Goal: Task Accomplishment & Management: Manage account settings

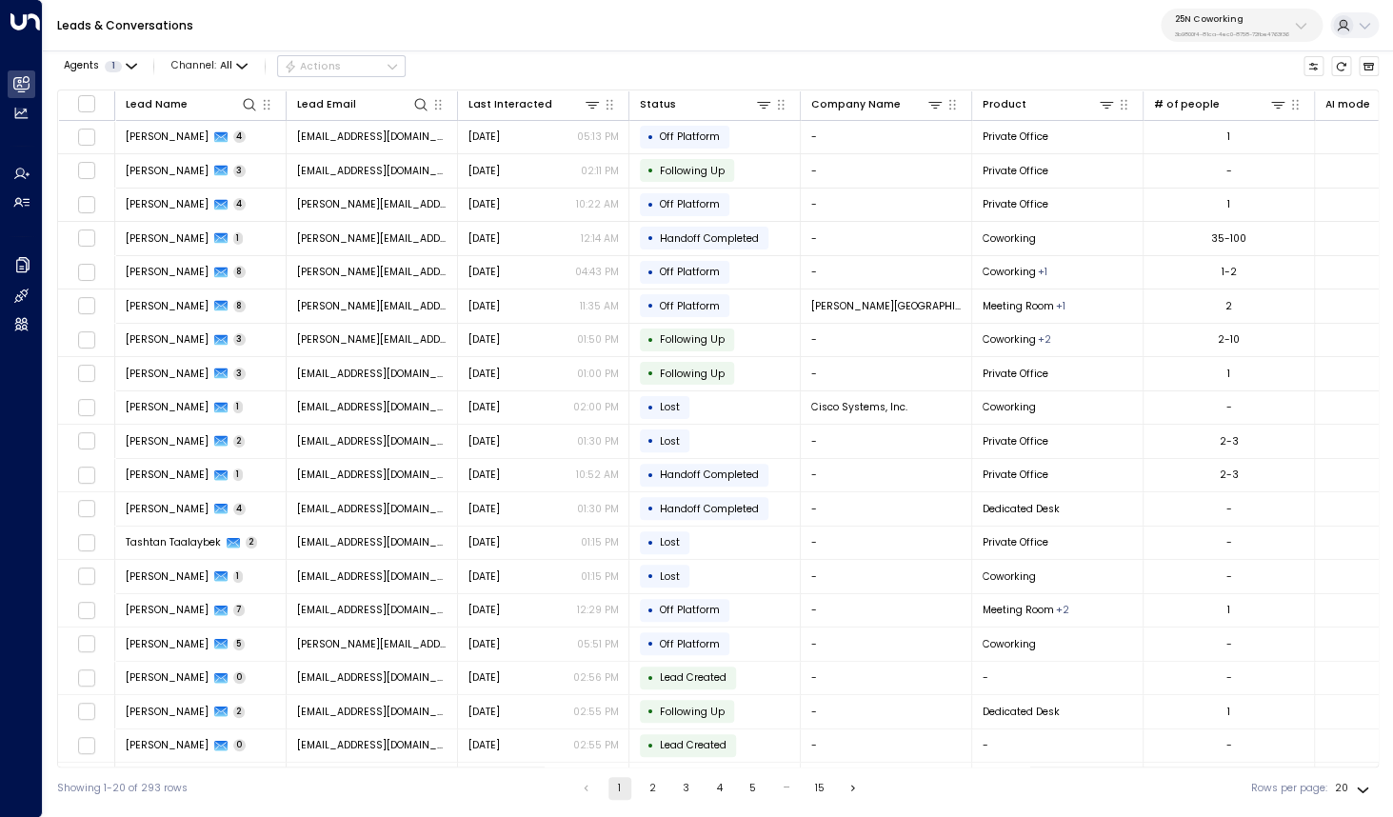
click at [1242, 27] on div "25N Coworking 3b9800f4-81ca-4ec0-8758-72fbe4763f36" at bounding box center [1232, 25] width 114 height 25
type input "****"
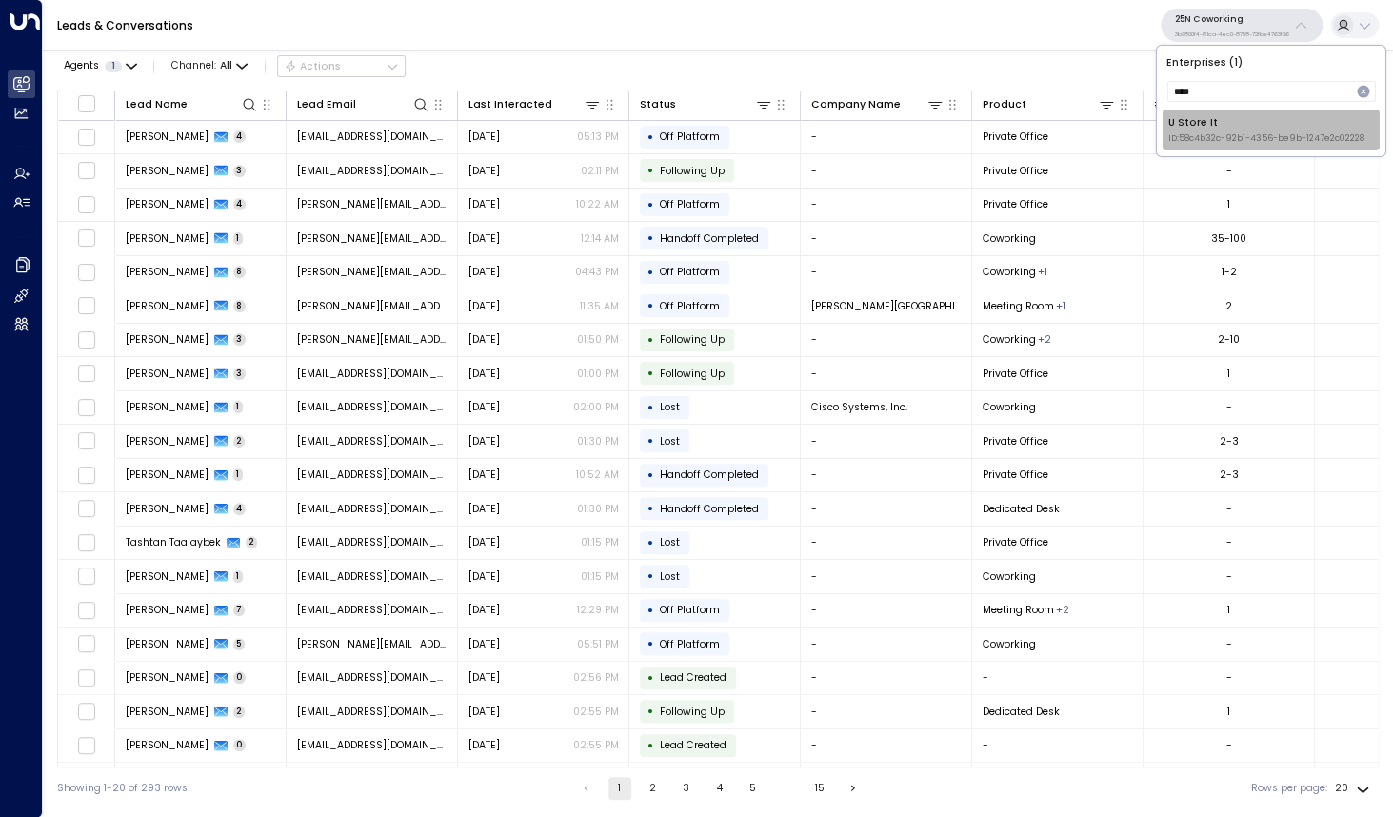
click at [1196, 129] on div "U Store It ID: 58c4b32c-92b1-4356-be9b-1247e2c02228" at bounding box center [1267, 130] width 196 height 30
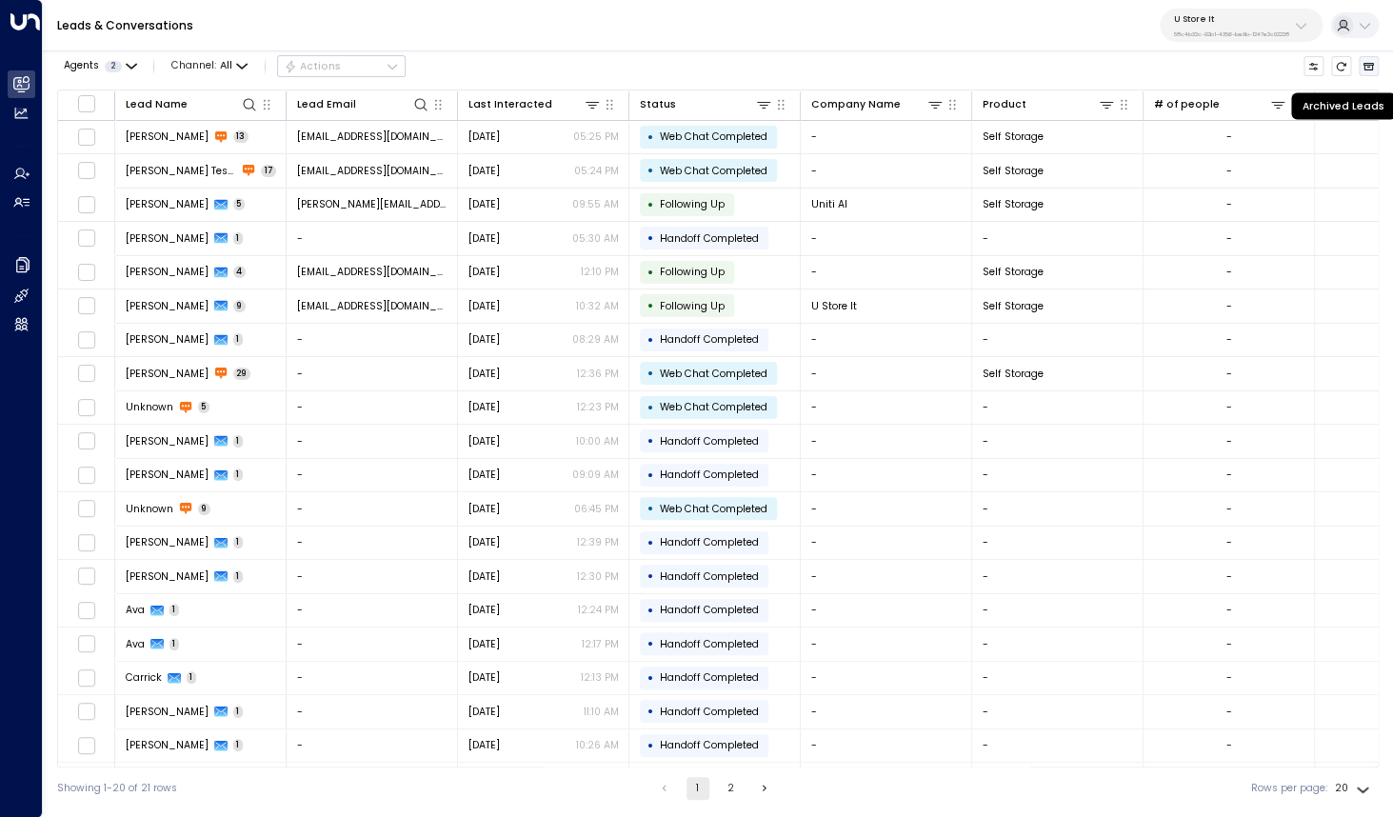
click at [1370, 70] on icon "Archived Leads" at bounding box center [1369, 67] width 10 height 8
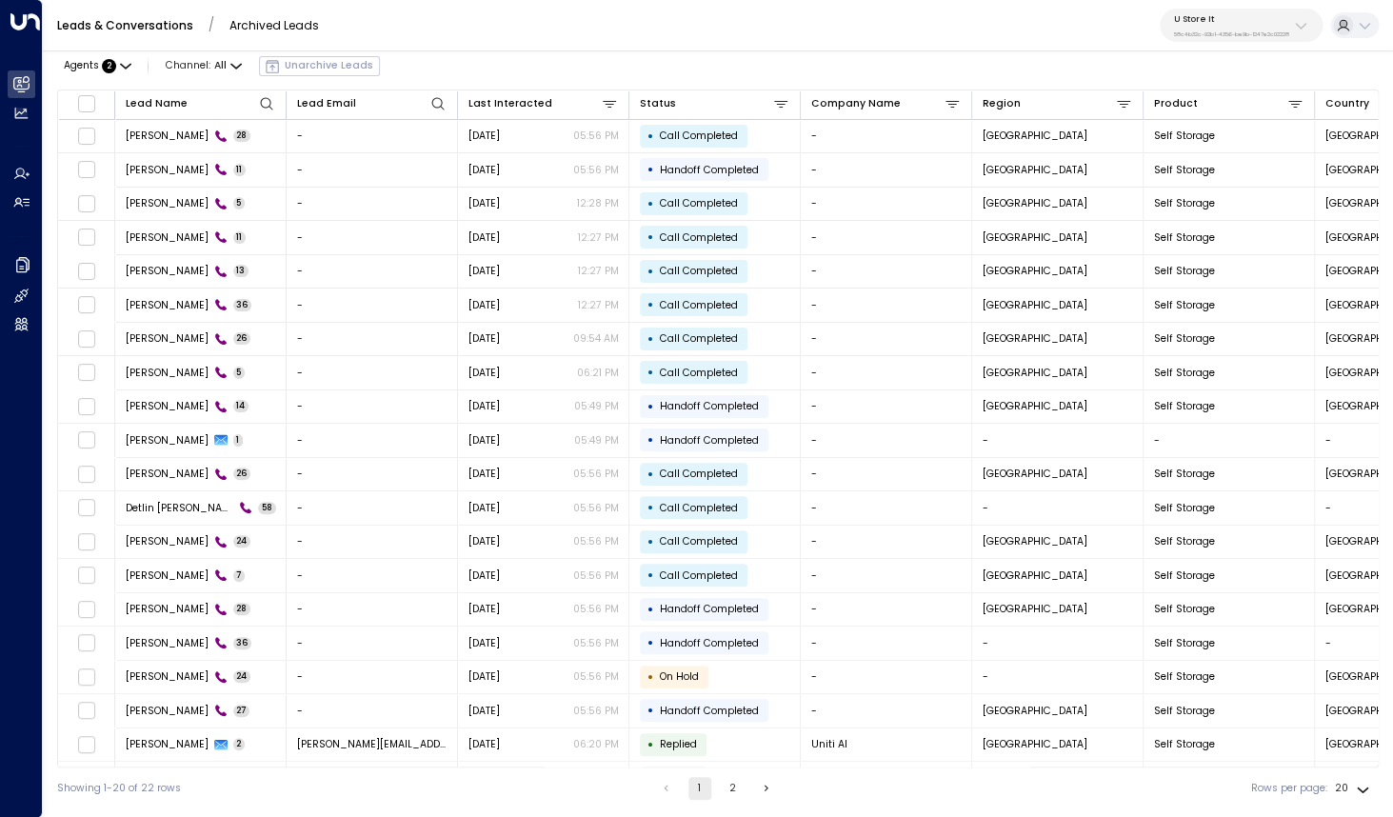
click at [1219, 27] on div "U Store It 58c4b32c-92b1-4356-be9b-1247e2c02228" at bounding box center [1231, 25] width 115 height 25
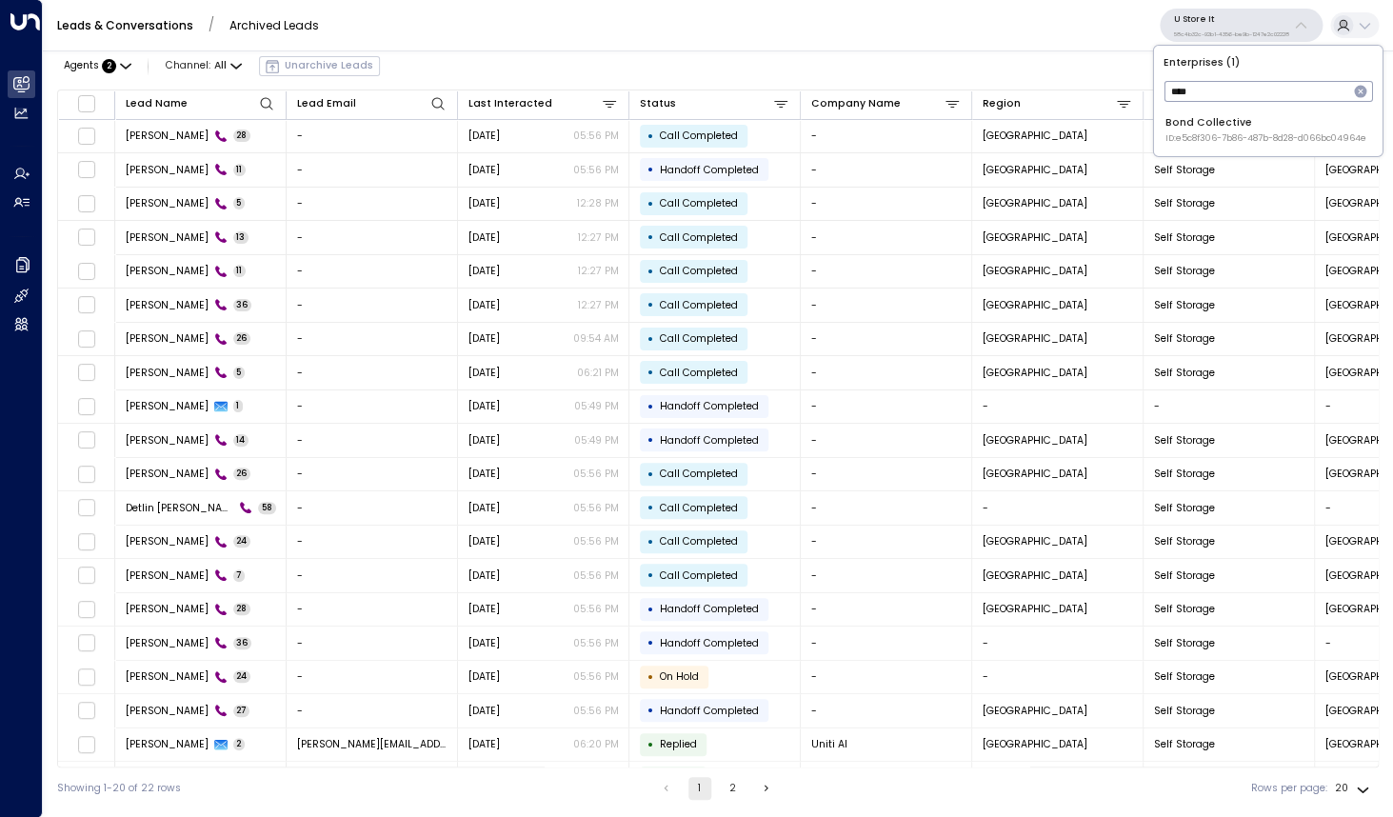
type input "****"
click at [1187, 147] on li "Bond Collective ID: e5c8f306-7b86-487b-8d28-d066bc04964e" at bounding box center [1268, 130] width 217 height 41
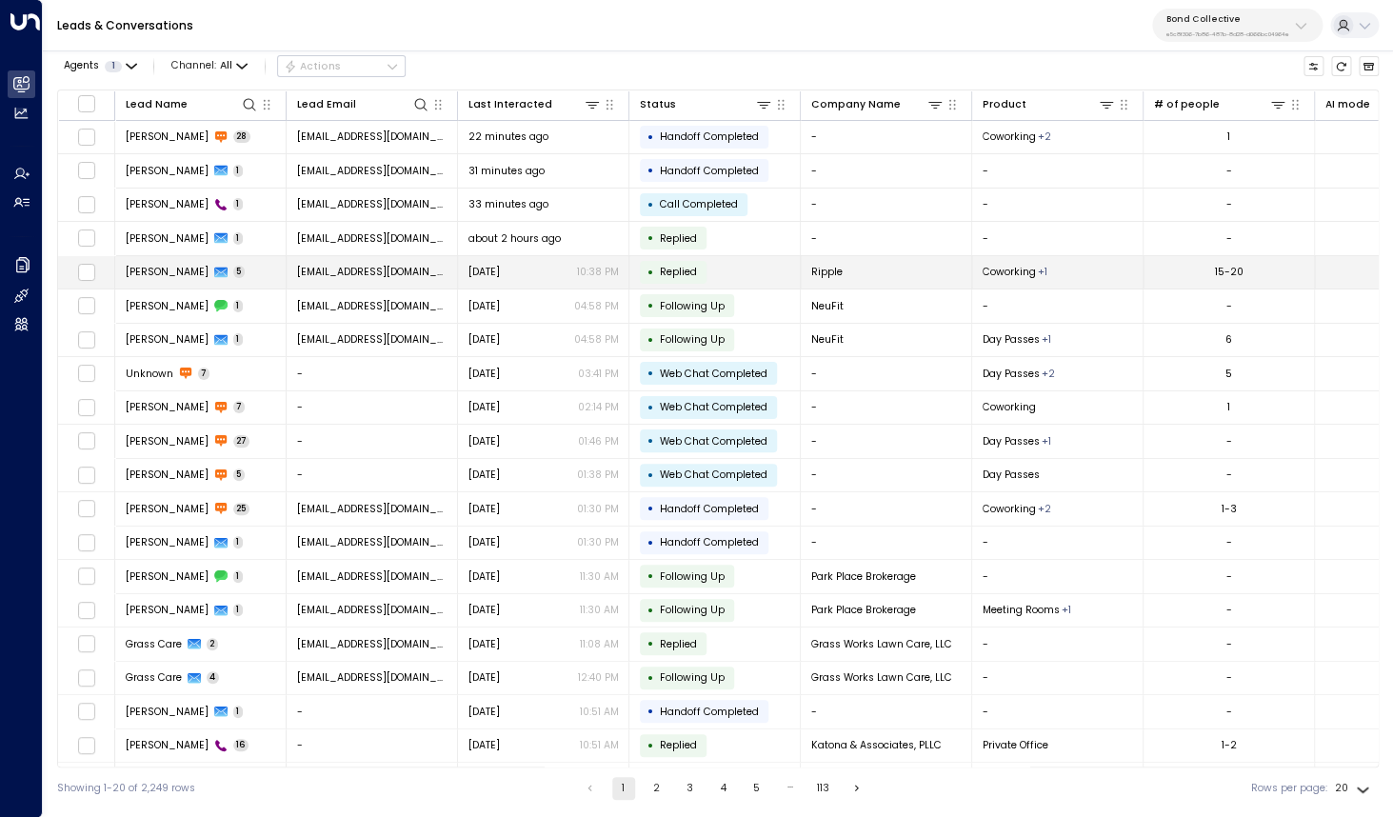
click at [170, 272] on span "[PERSON_NAME]" at bounding box center [167, 272] width 83 height 14
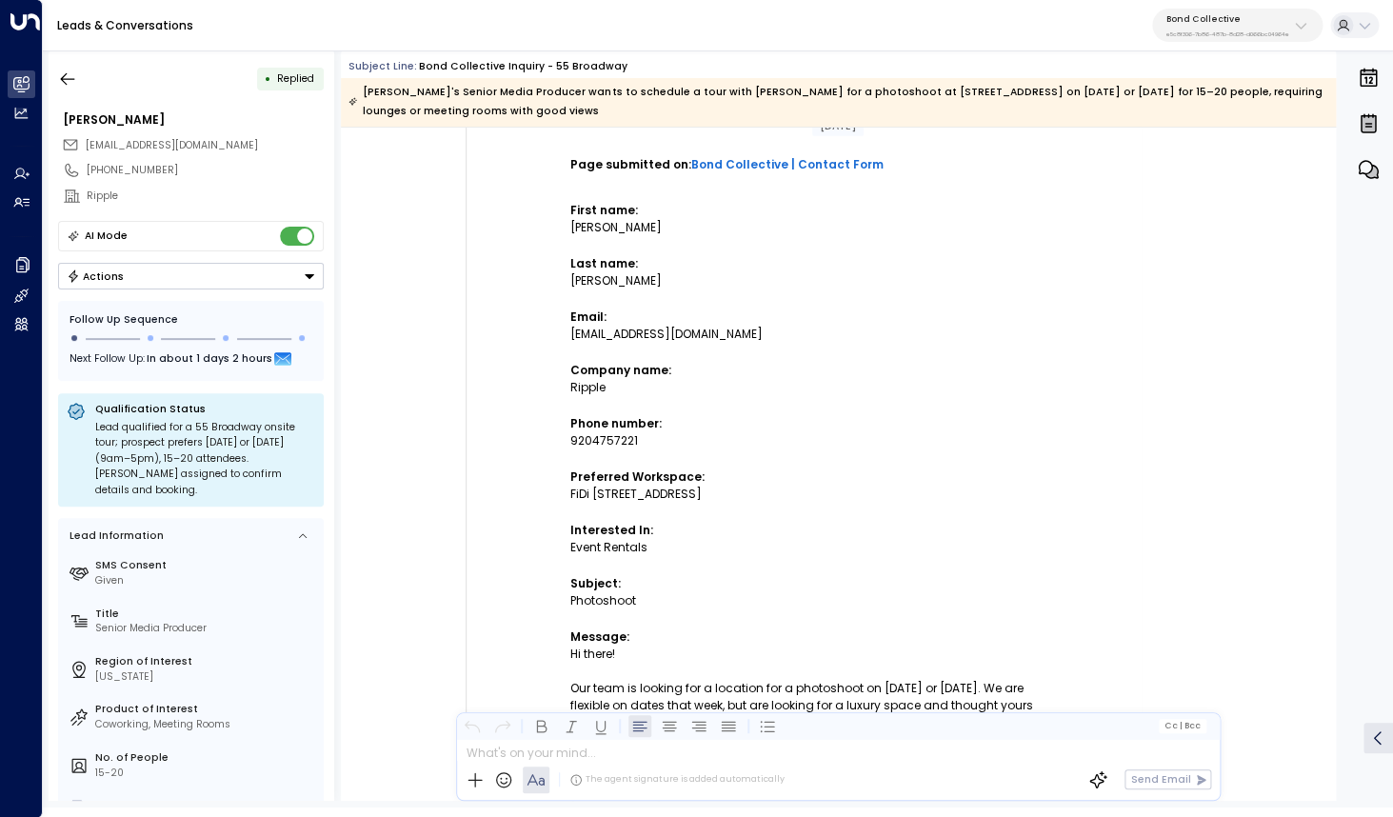
scroll to position [96, 0]
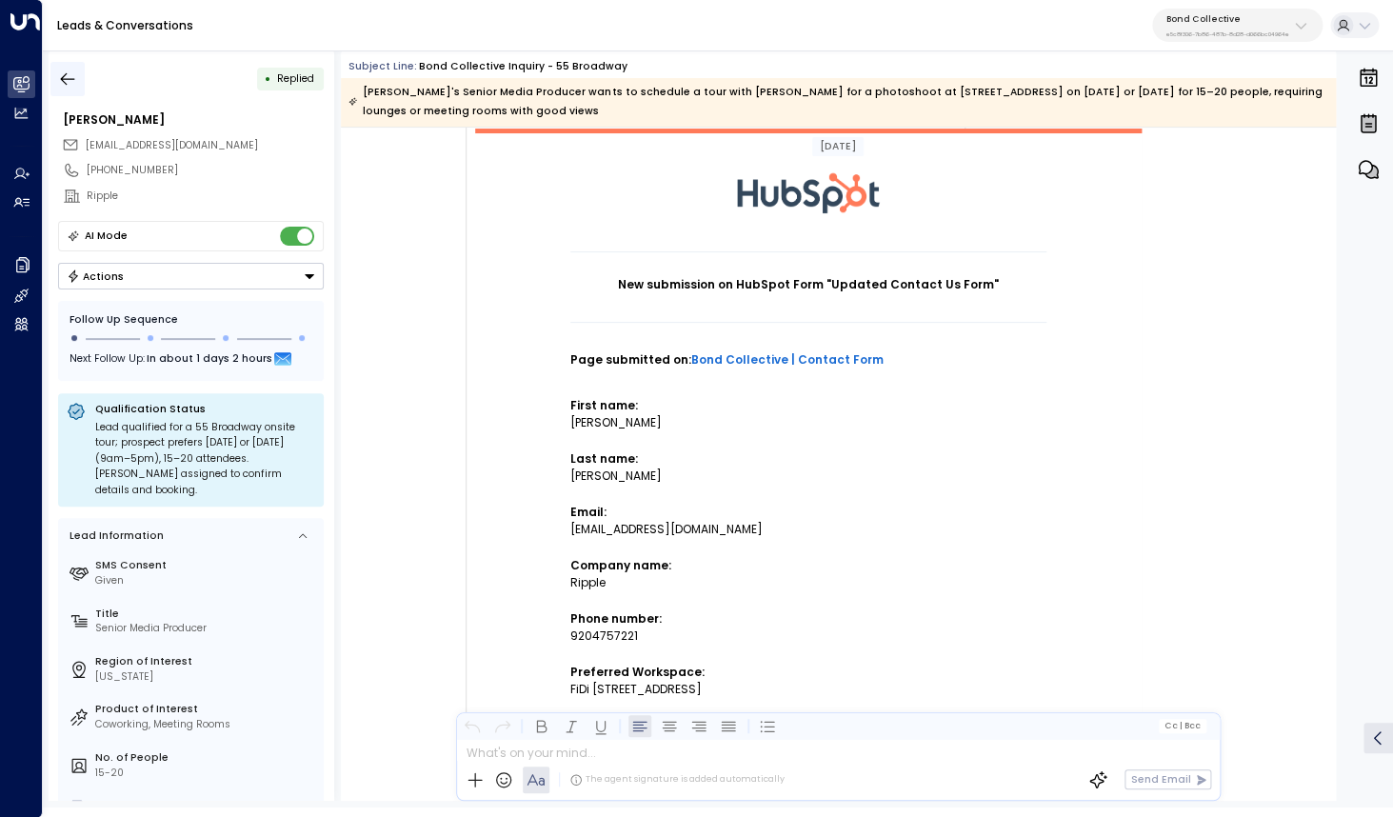
click at [68, 86] on icon "button" at bounding box center [67, 79] width 19 height 19
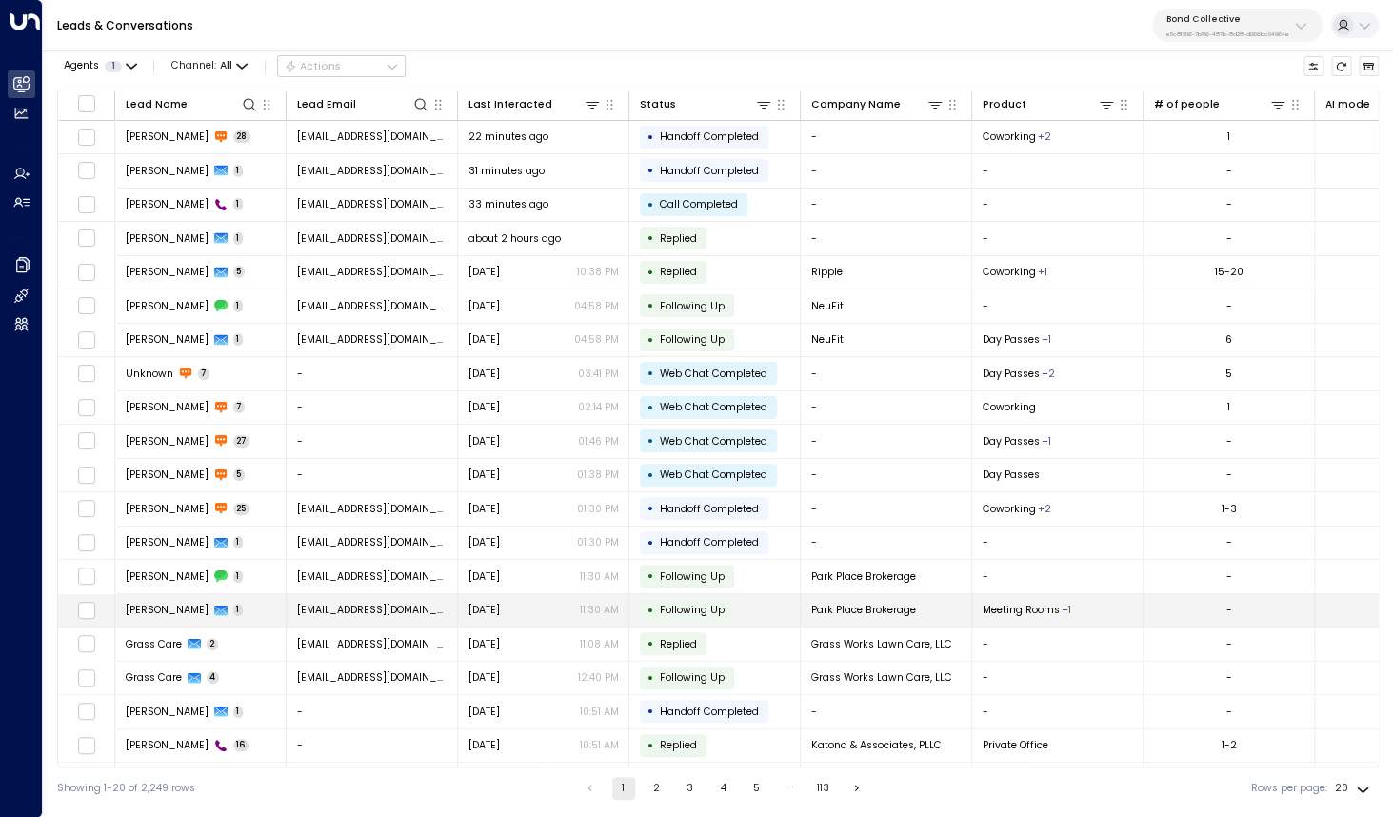
click at [170, 612] on span "[PERSON_NAME]" at bounding box center [167, 610] width 83 height 14
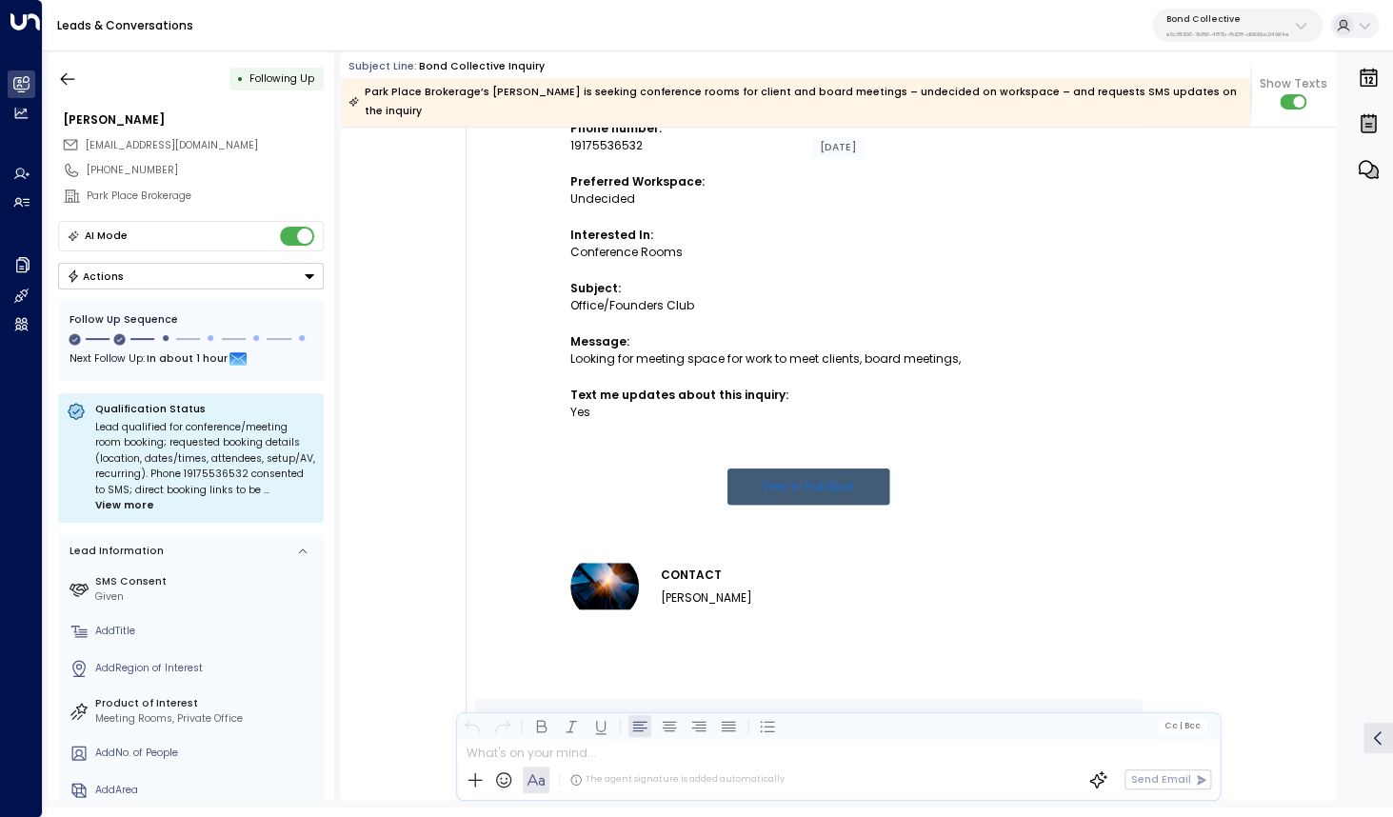
scroll to position [631, 0]
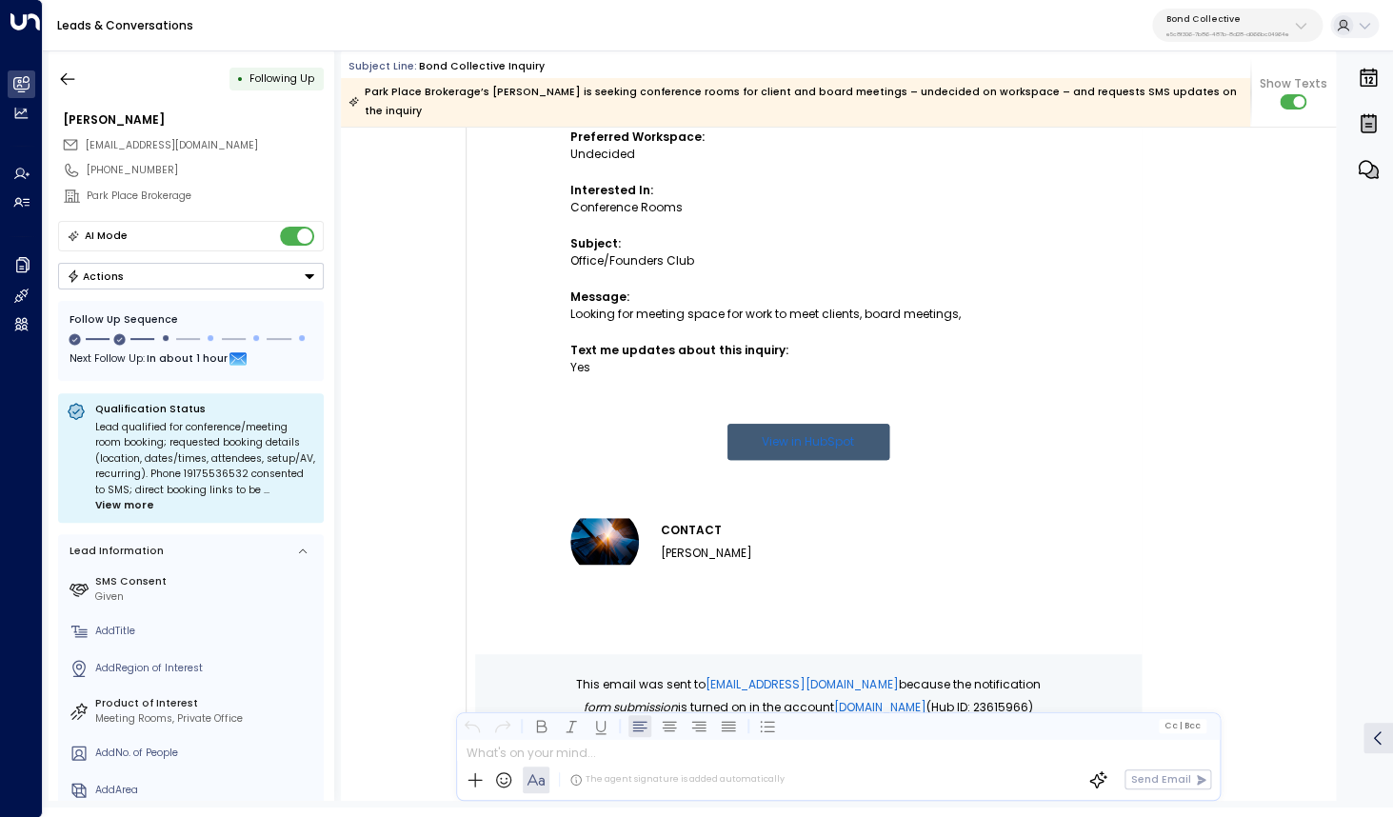
click at [1271, 23] on p "Bond Collective" at bounding box center [1228, 18] width 123 height 11
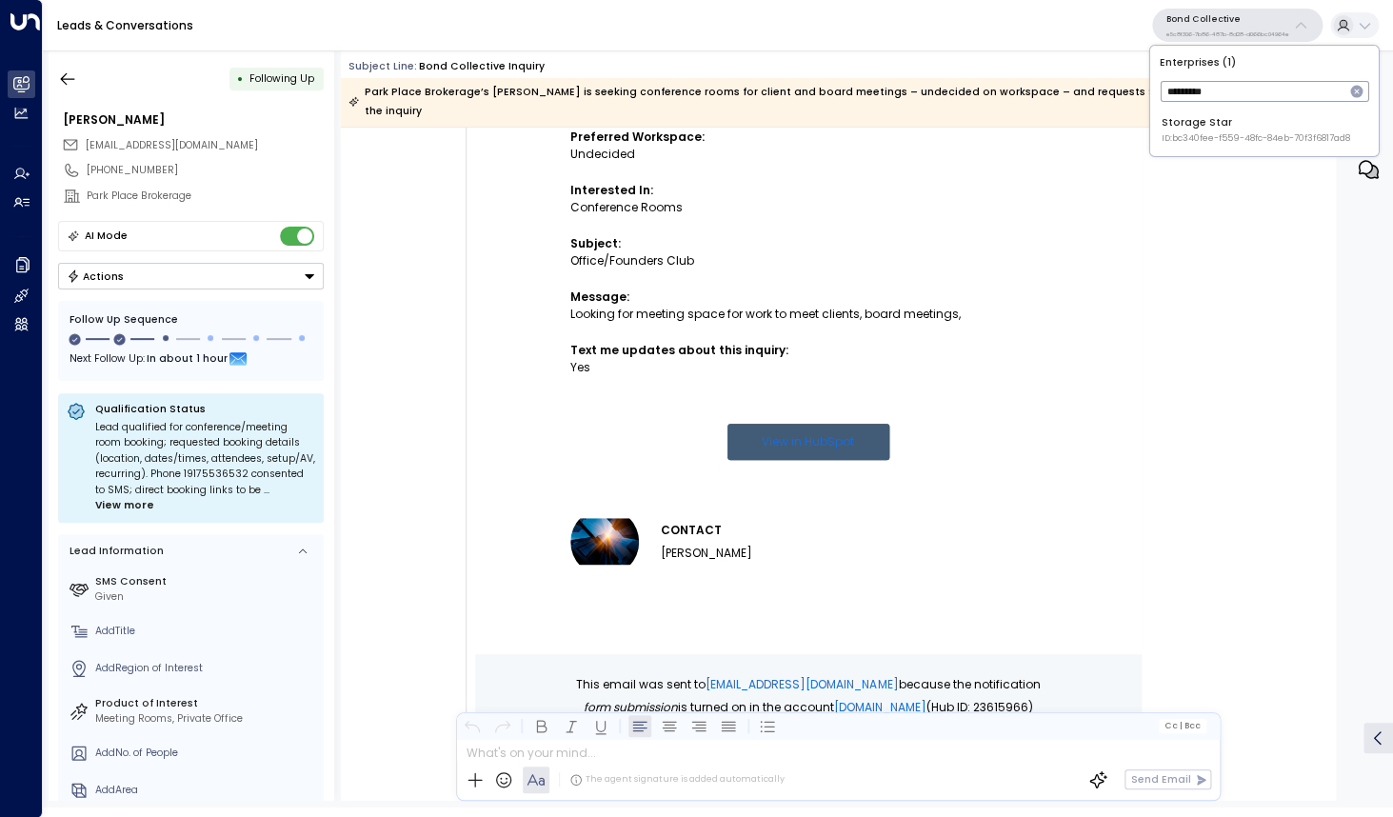
type input "*********"
click at [1200, 140] on span "ID: bc340fee-f559-48fc-84eb-70f3f6817ad8" at bounding box center [1256, 138] width 189 height 13
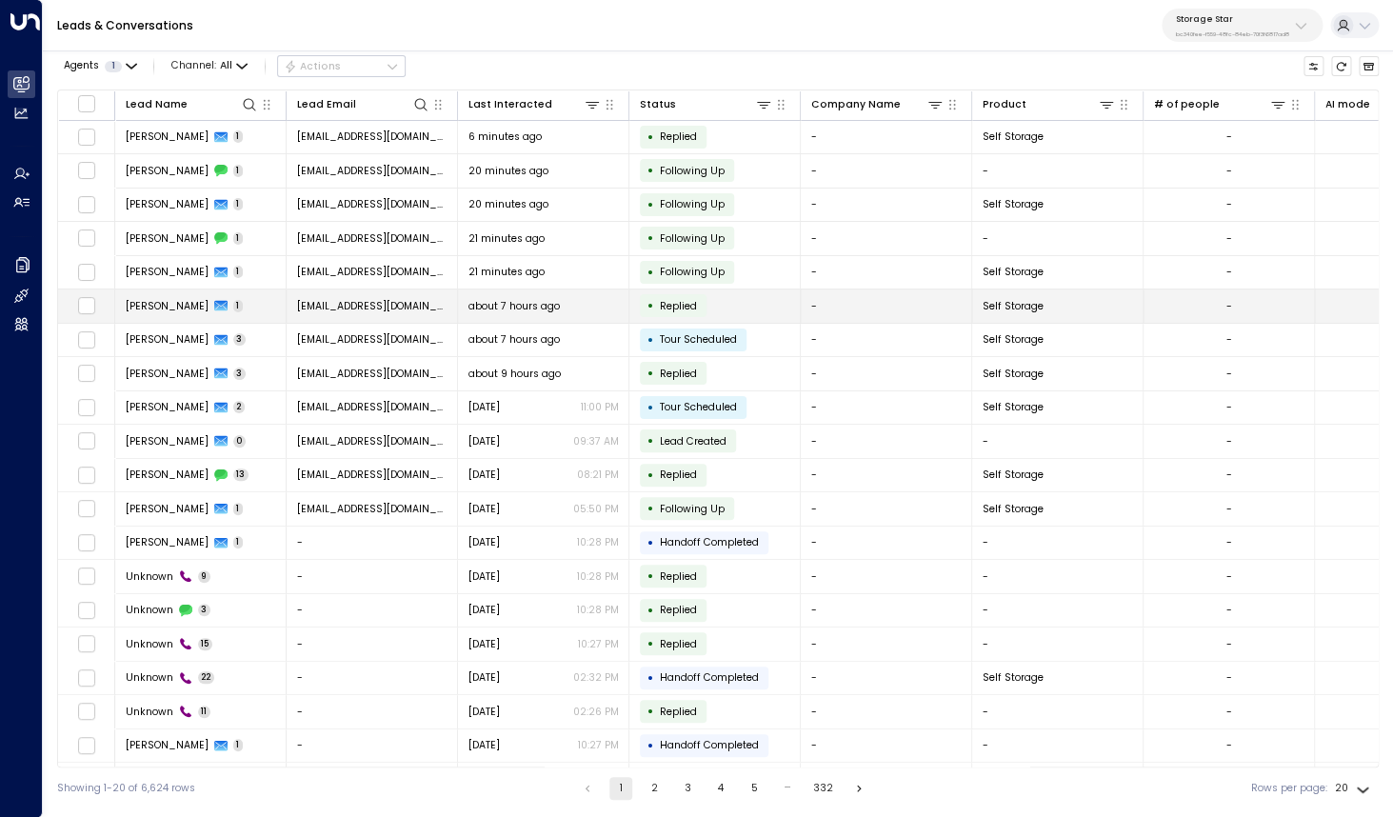
click at [167, 307] on span "[PERSON_NAME]" at bounding box center [167, 306] width 83 height 14
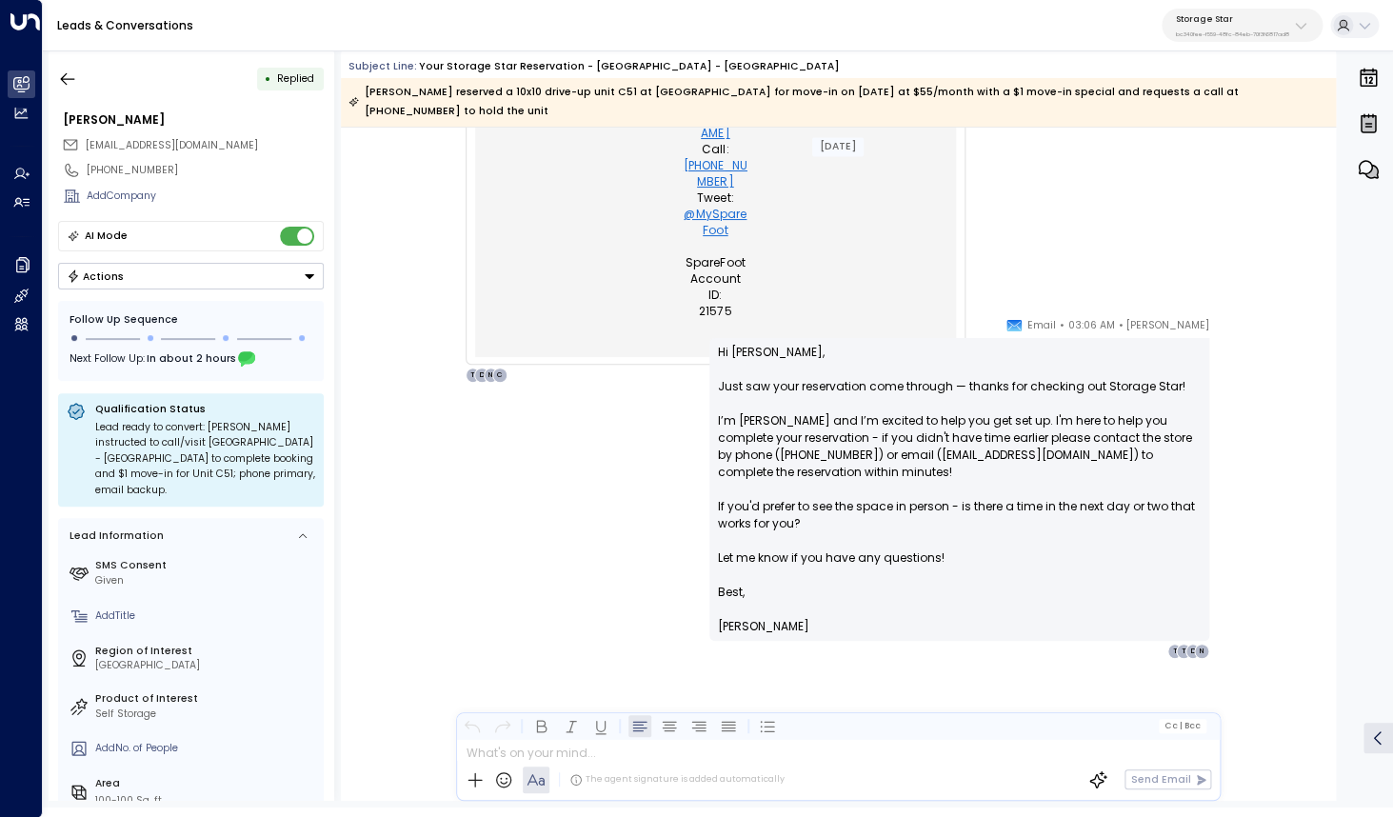
scroll to position [1191, 0]
click at [1232, 16] on p "Storage Star" at bounding box center [1232, 18] width 113 height 11
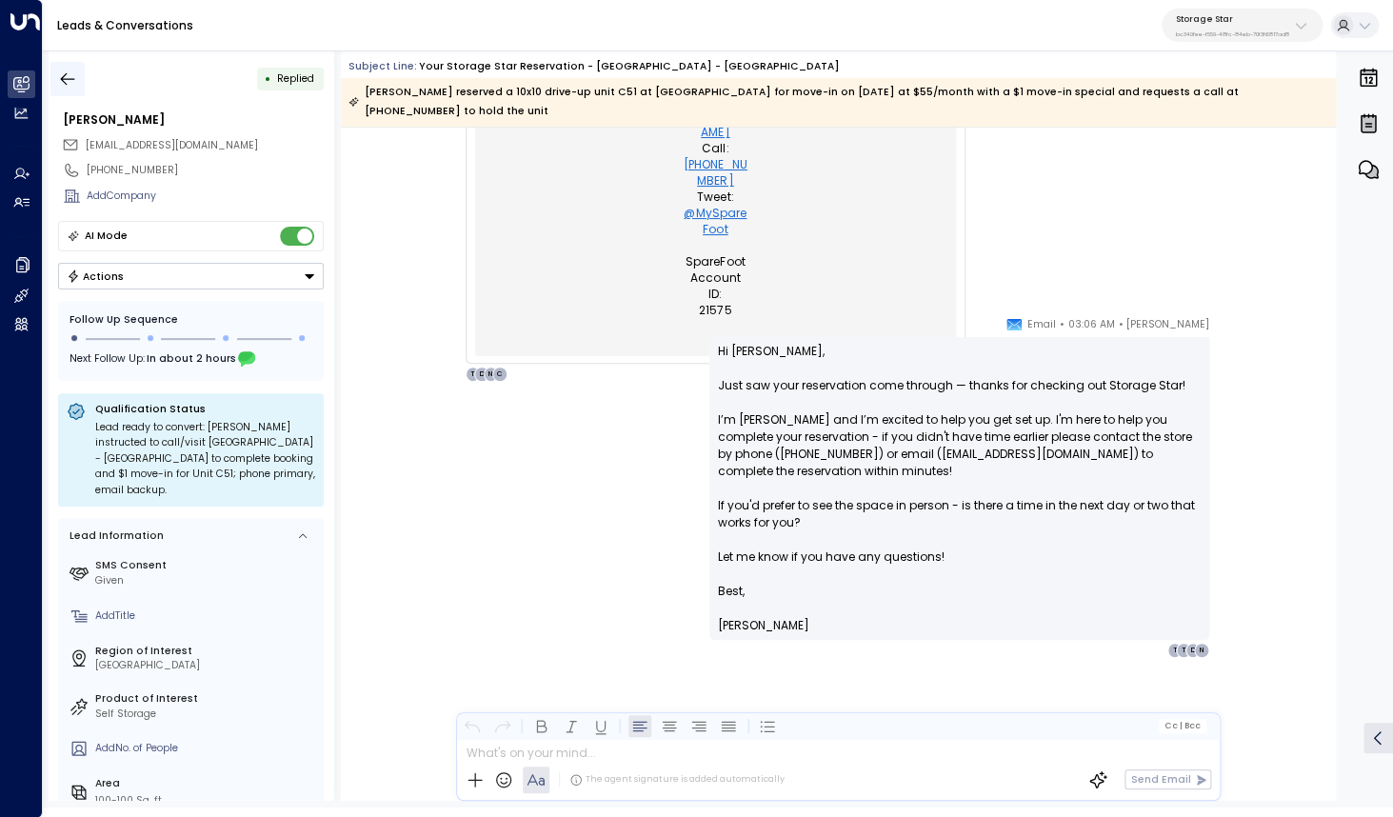
click at [72, 72] on icon "button" at bounding box center [67, 79] width 19 height 19
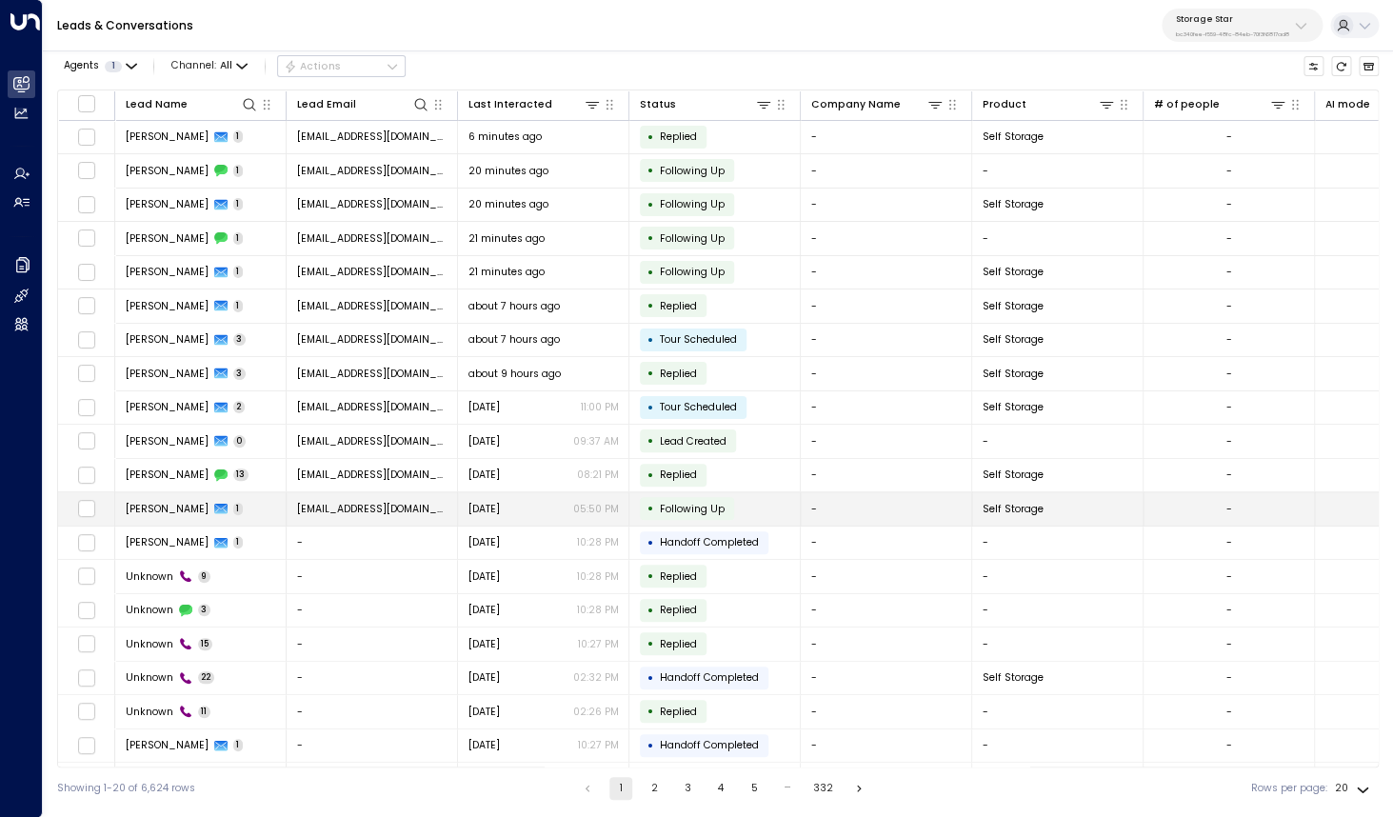
click at [165, 515] on span "[PERSON_NAME]" at bounding box center [167, 509] width 83 height 14
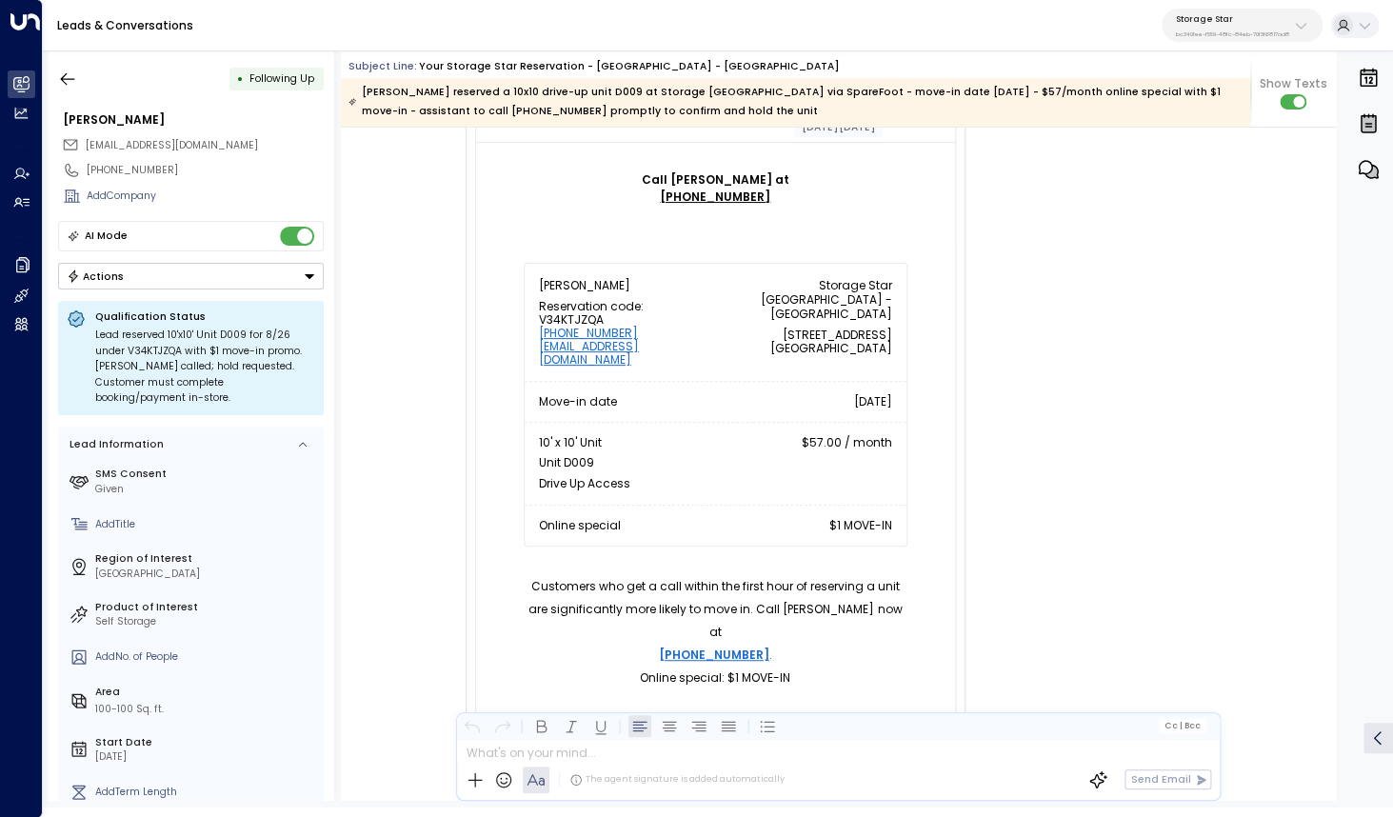
scroll to position [395, 0]
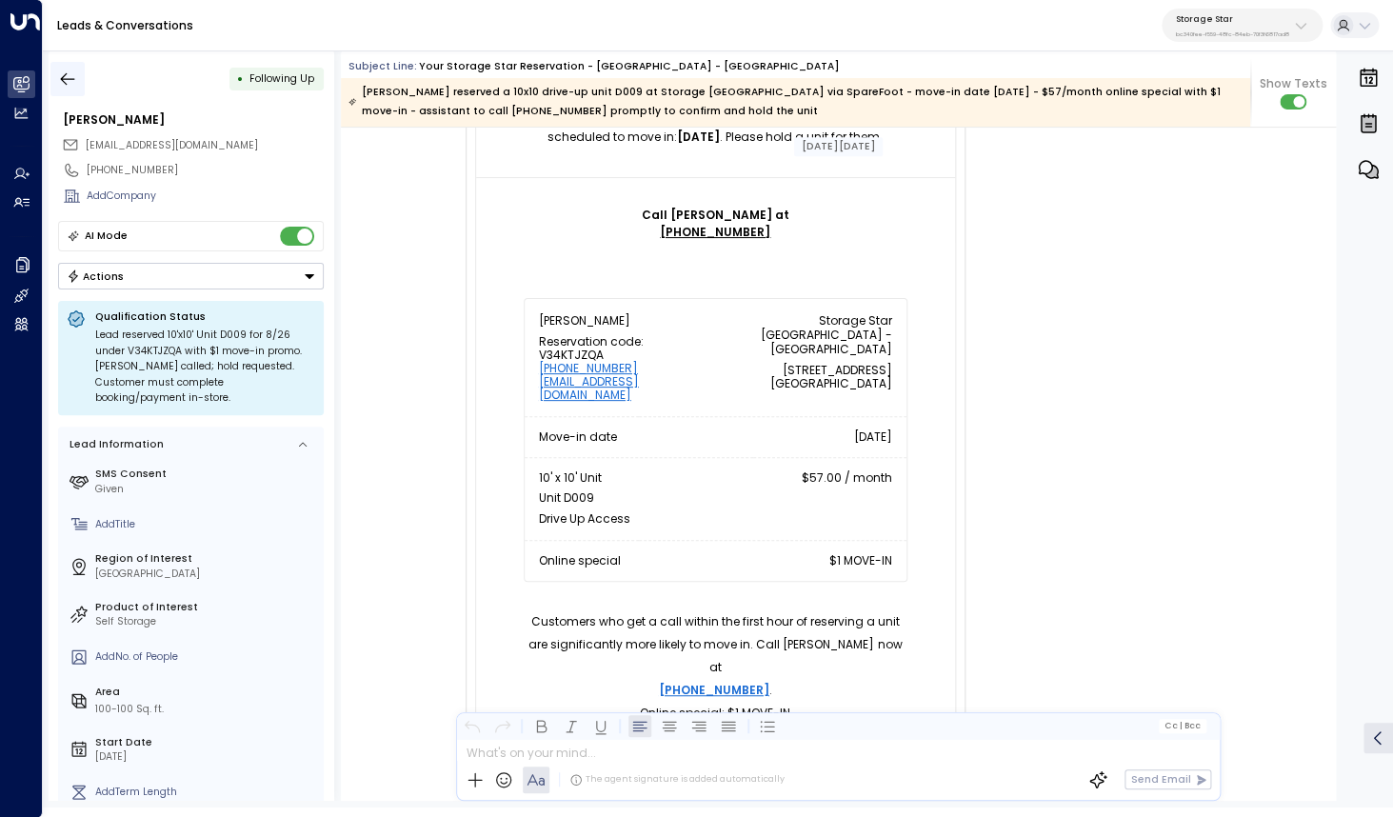
click at [60, 77] on icon "button" at bounding box center [67, 79] width 19 height 19
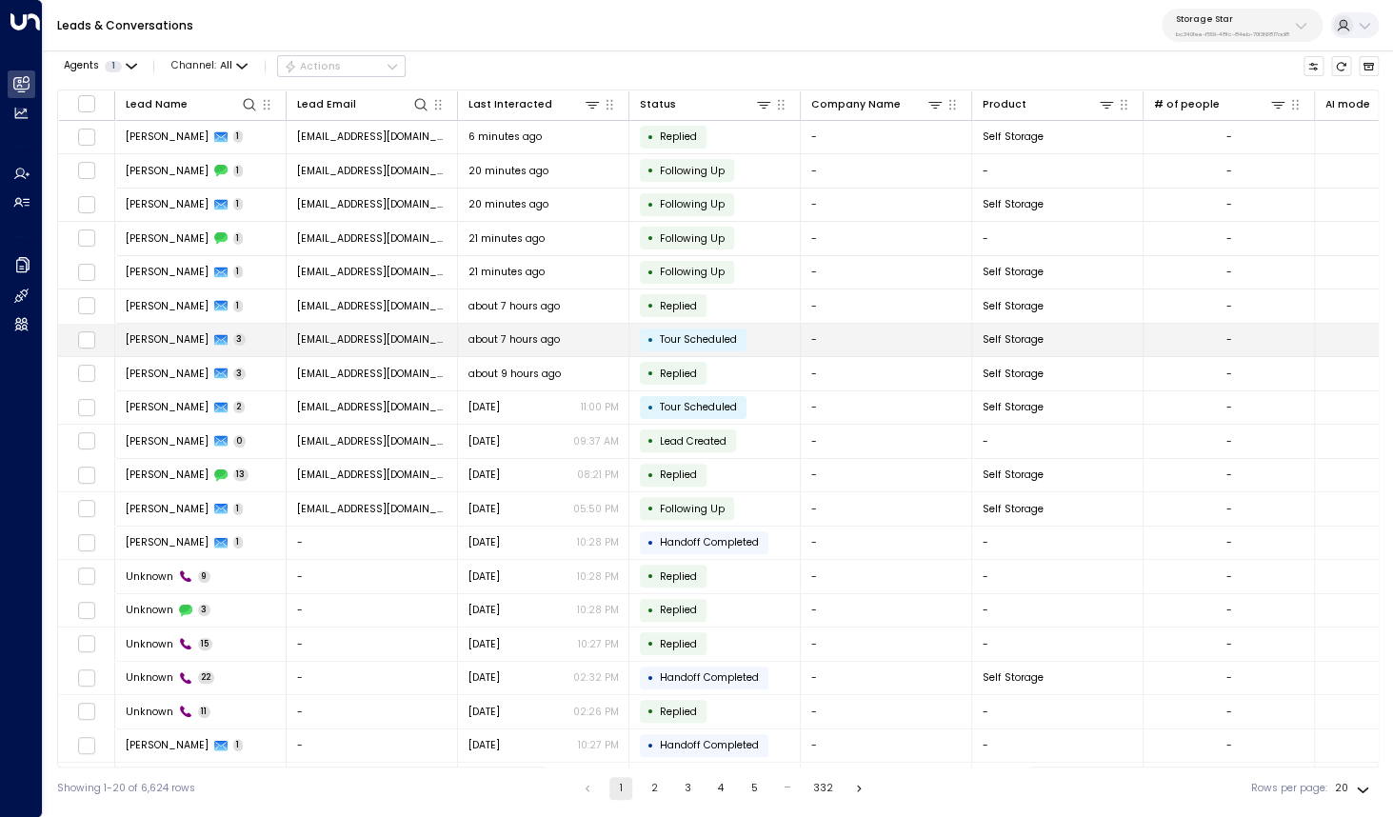
click at [168, 334] on span "[PERSON_NAME]" at bounding box center [167, 339] width 83 height 14
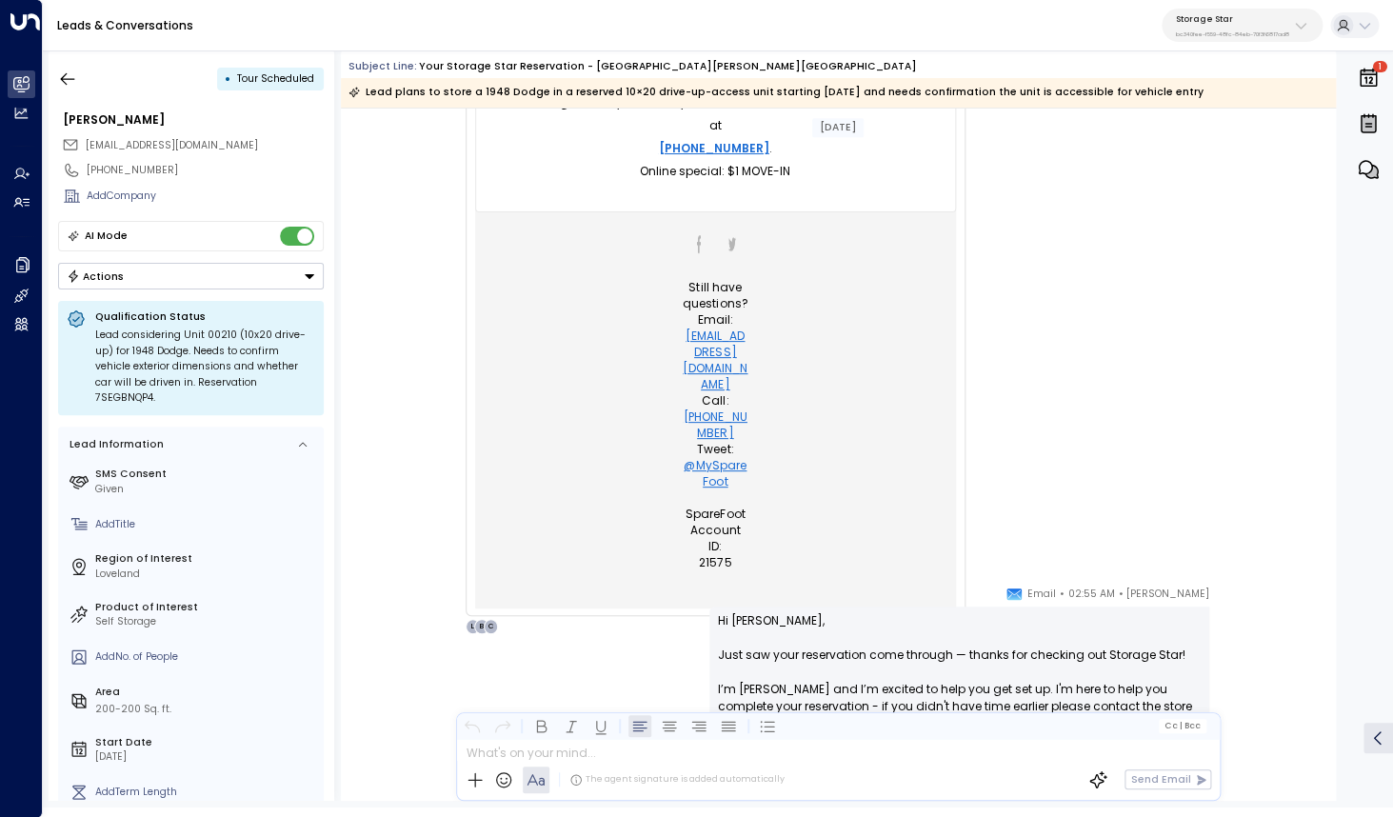
scroll to position [903, 0]
click at [66, 83] on icon "button" at bounding box center [68, 78] width 14 height 12
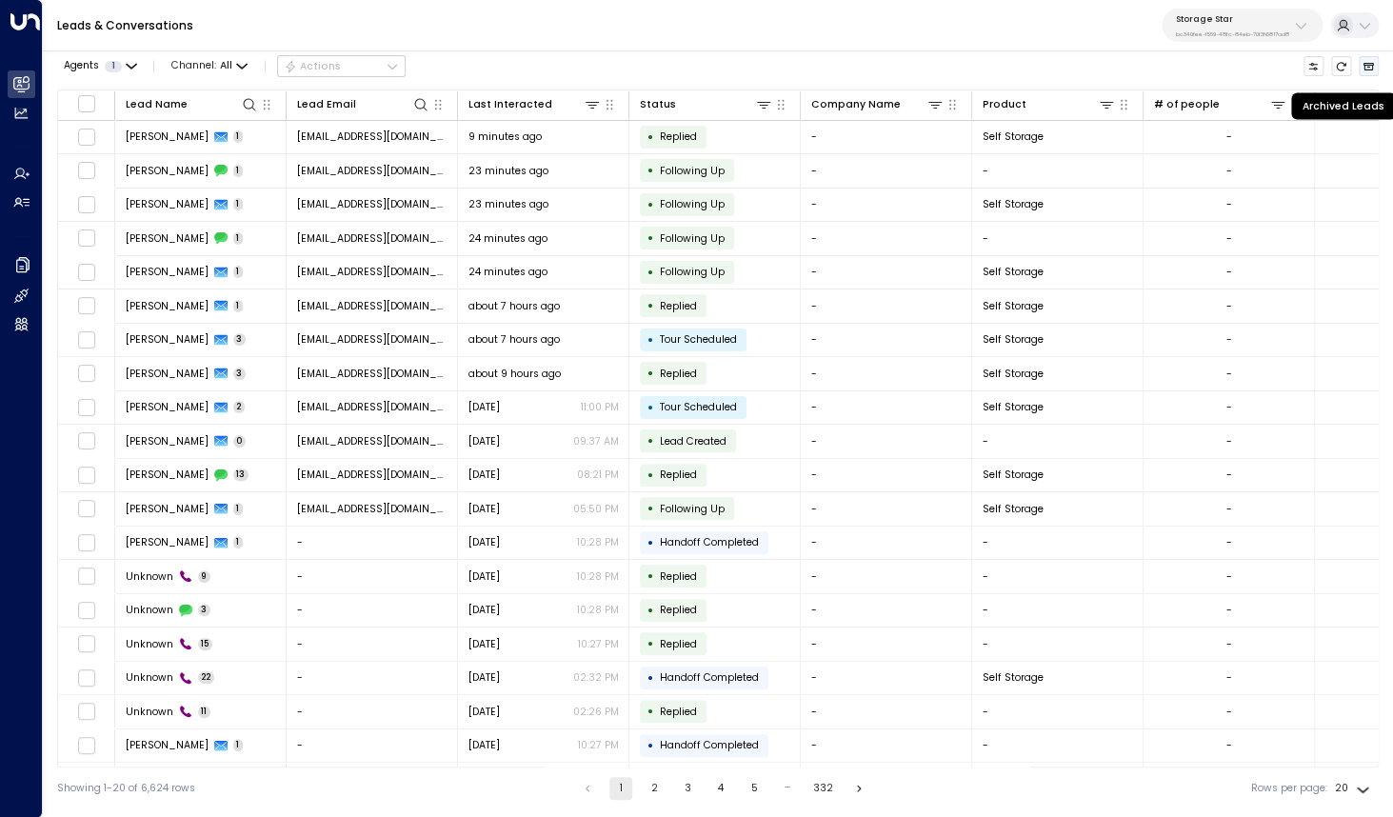
click at [1375, 68] on button "Archived Leads" at bounding box center [1369, 66] width 21 height 21
